Goal: Contribute content: Contribute content

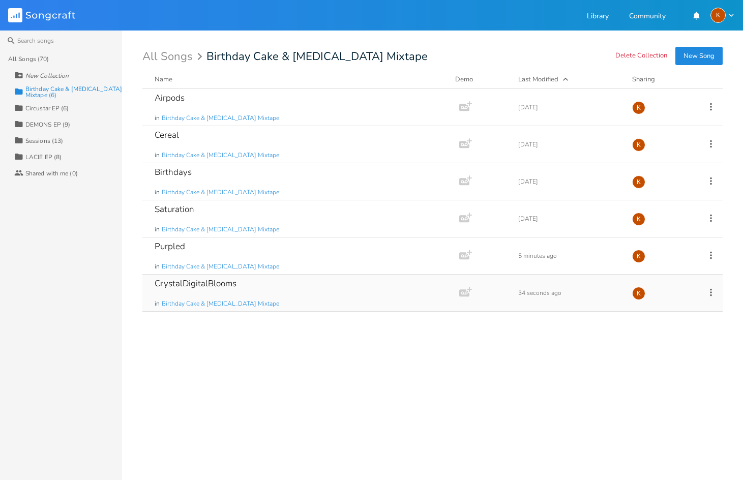
click at [712, 295] on icon at bounding box center [711, 292] width 11 height 11
click at [652, 313] on li "Edit Rename" at bounding box center [669, 308] width 81 height 17
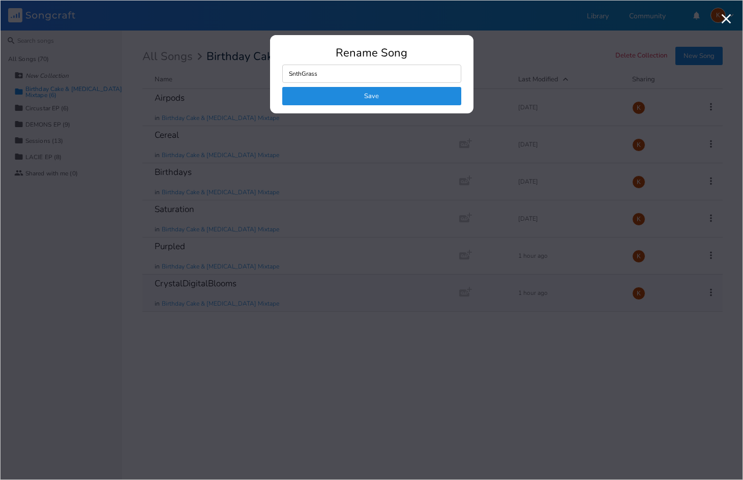
type input "SynthGrass"
click button "Save" at bounding box center [371, 96] width 179 height 18
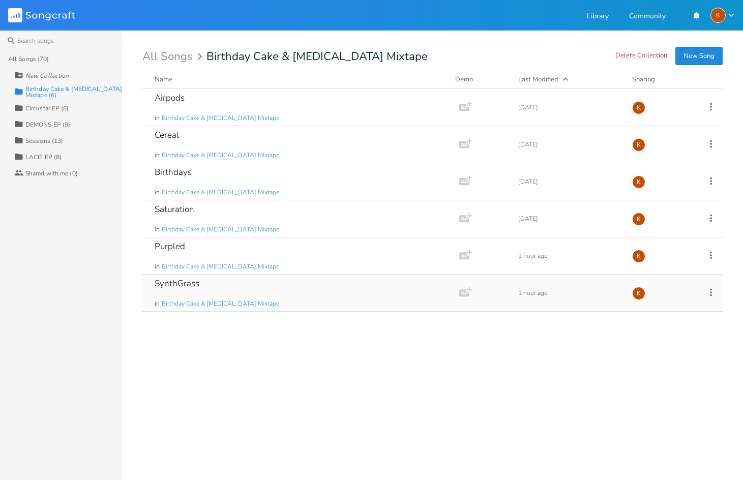
click at [713, 57] on button "New Song" at bounding box center [699, 56] width 47 height 18
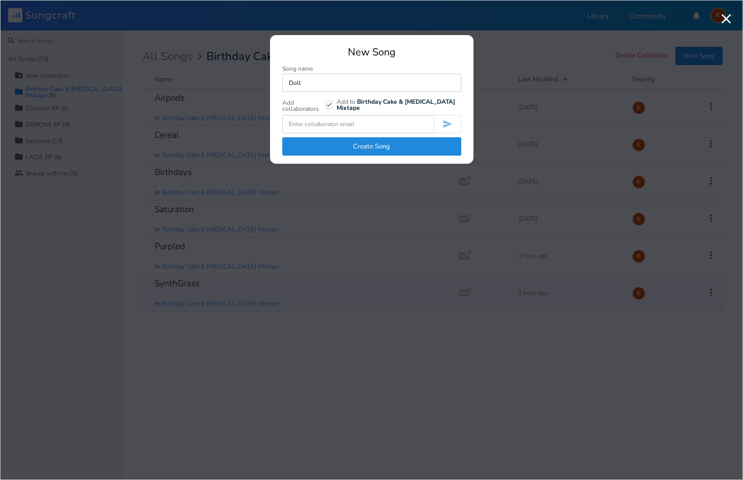
type input "Doll"
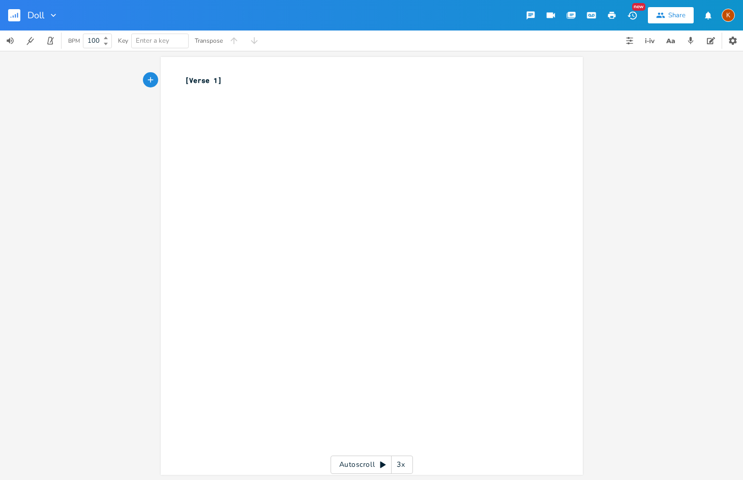
click at [9, 14] on rect "button" at bounding box center [14, 15] width 12 height 12
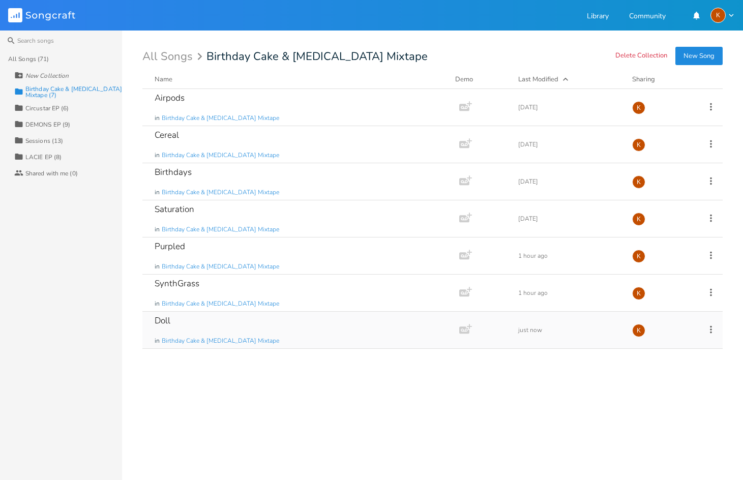
click at [716, 333] on icon at bounding box center [711, 329] width 11 height 11
drag, startPoint x: 674, startPoint y: 339, endPoint x: 451, endPoint y: 423, distance: 238.7
click at [451, 423] on div "Airpods in Birthday Cake & [MEDICAL_DATA] Mixtape Add Demo [DATE] K Cereal in B…" at bounding box center [432, 280] width 581 height 383
click at [491, 408] on div "Airpods in Birthday Cake & [MEDICAL_DATA] Mixtape Add Demo [DATE] K Cereal in B…" at bounding box center [432, 280] width 581 height 383
click at [708, 289] on icon at bounding box center [711, 292] width 11 height 11
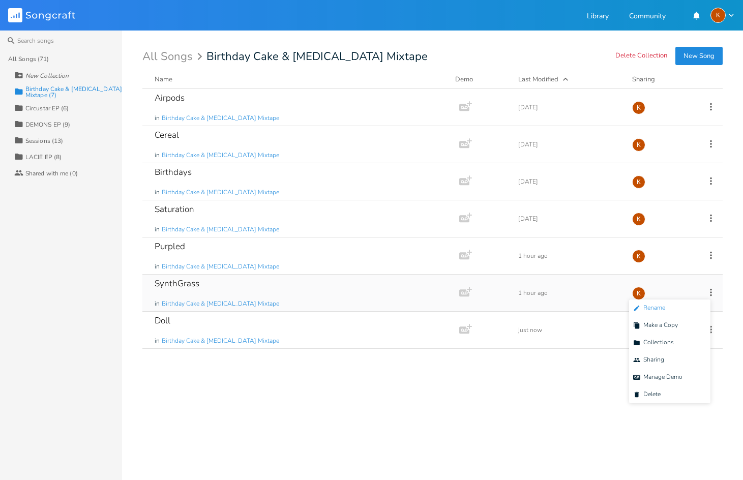
click at [672, 307] on li "Edit Rename" at bounding box center [669, 308] width 81 height 17
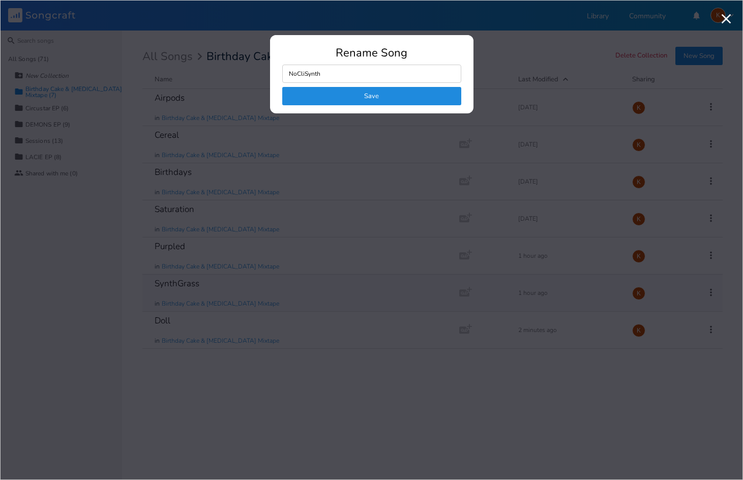
type input "NoClipSynth"
click button "Save" at bounding box center [371, 96] width 179 height 18
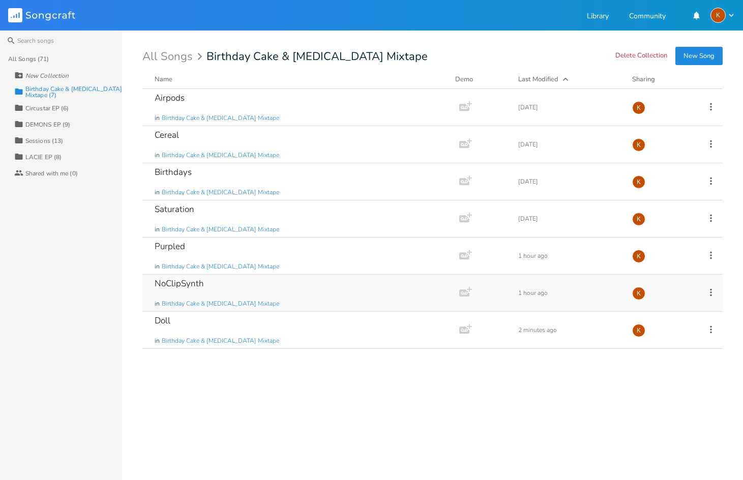
click at [714, 299] on div "NoClipSynth in Birthday Cake & [MEDICAL_DATA] Mixtape Add Demo 1 hour ago K" at bounding box center [432, 293] width 581 height 37
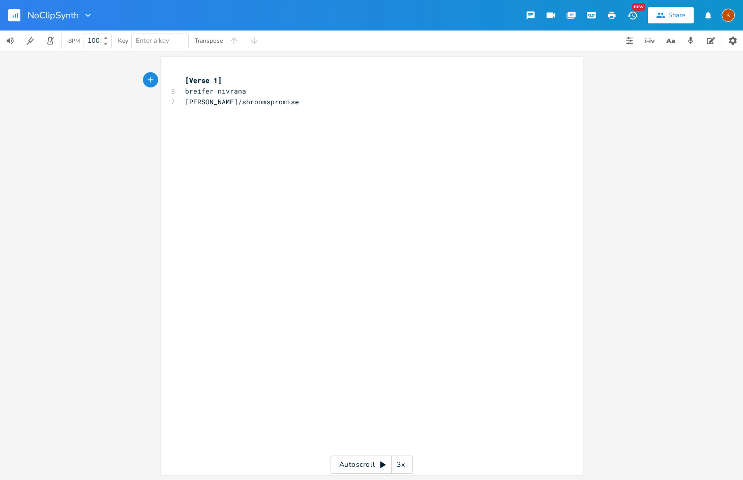
click at [10, 20] on rect "button" at bounding box center [14, 15] width 12 height 12
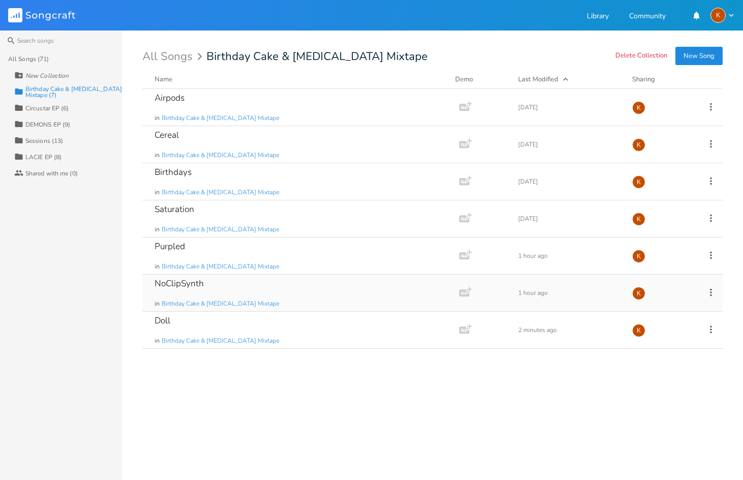
click at [708, 292] on icon at bounding box center [711, 292] width 11 height 11
click at [666, 305] on li "Edit Rename" at bounding box center [669, 308] width 81 height 17
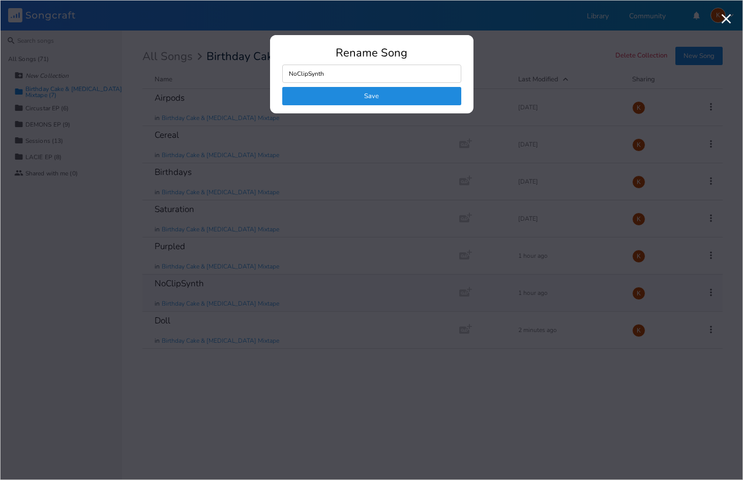
type input "NoClip Synth"
click button "Save" at bounding box center [371, 96] width 179 height 18
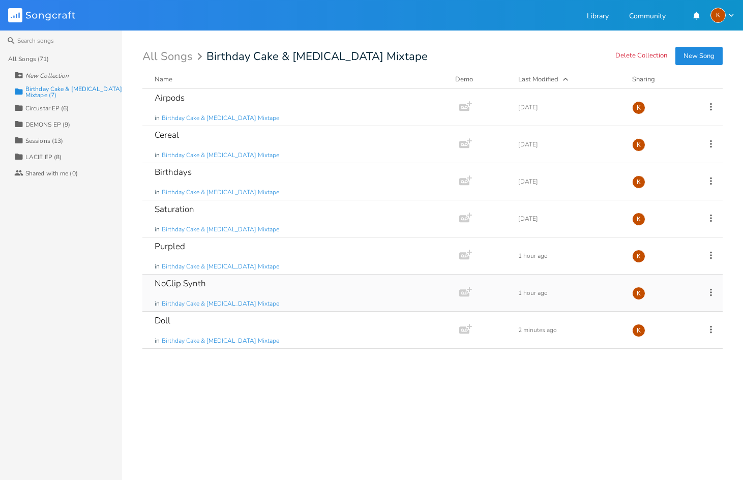
click at [554, 80] on div "Last Modified" at bounding box center [539, 79] width 40 height 9
click at [307, 102] on div "Airpods in Birthday Cake & [MEDICAL_DATA] Mixtape" at bounding box center [299, 107] width 289 height 37
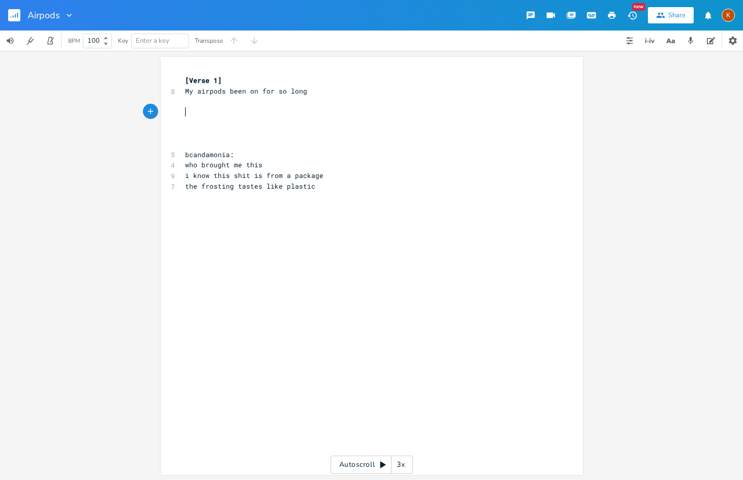
click at [302, 114] on pre "​" at bounding box center [366, 112] width 367 height 11
click at [381, 127] on pre "​" at bounding box center [366, 123] width 367 height 11
click at [226, 106] on pre "​" at bounding box center [366, 102] width 367 height 11
type textarea "een on for so long"
type textarea "[Verse 1] My airpods been on for so long"
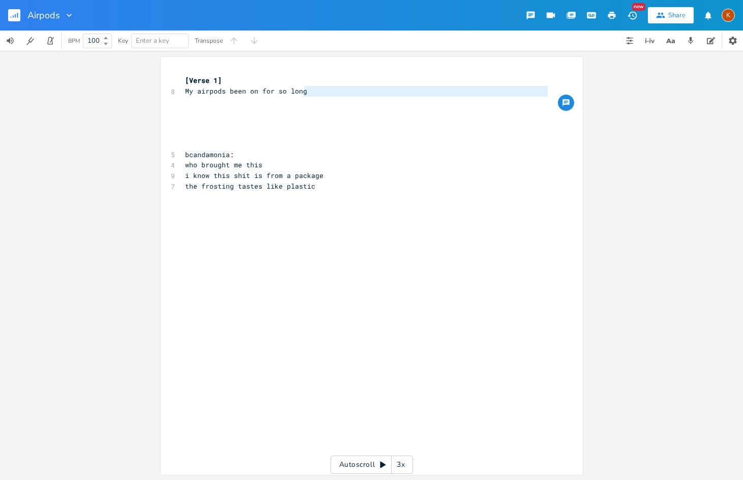
drag, startPoint x: 98, startPoint y: 109, endPoint x: 111, endPoint y: 76, distance: 35.2
click at [111, 76] on div "[Verse 1] My airpods been on for so long x [Verse 1] 8 My airpods been on for s…" at bounding box center [371, 266] width 743 height 430
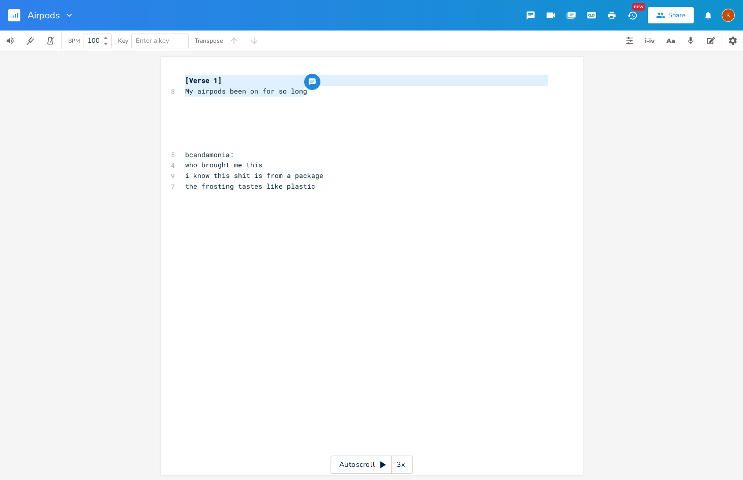
click at [12, 10] on rect "button" at bounding box center [14, 15] width 12 height 12
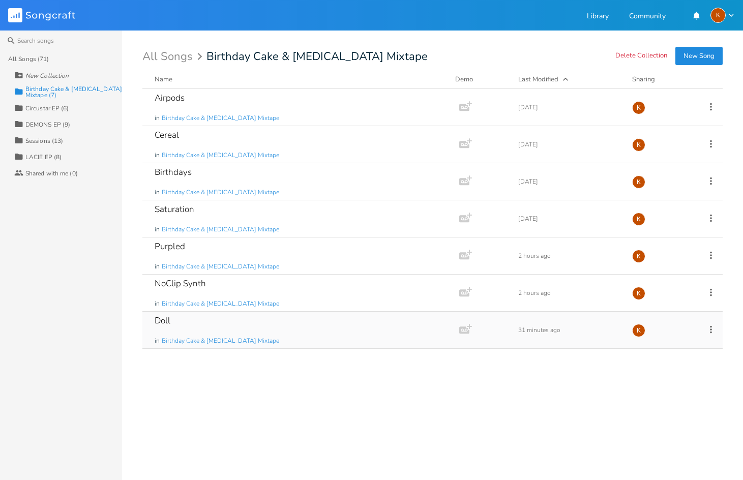
click at [715, 331] on icon at bounding box center [711, 329] width 11 height 11
click at [653, 434] on span "[PERSON_NAME]" at bounding box center [647, 431] width 27 height 7
